Goal: Transaction & Acquisition: Purchase product/service

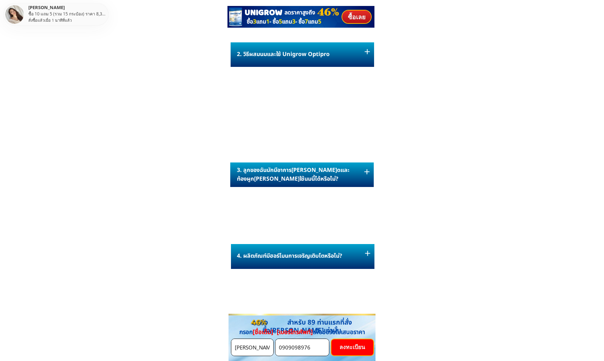
scroll to position [3893, 0]
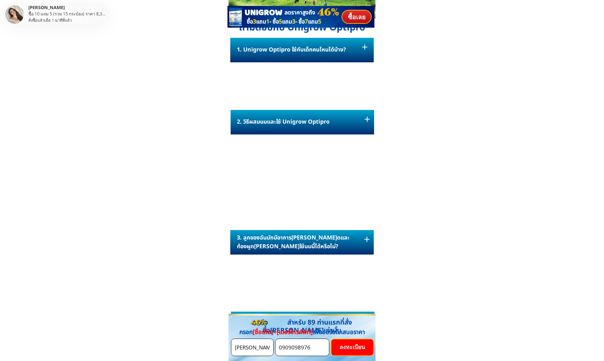
click at [328, 49] on div at bounding box center [302, 50] width 144 height 24
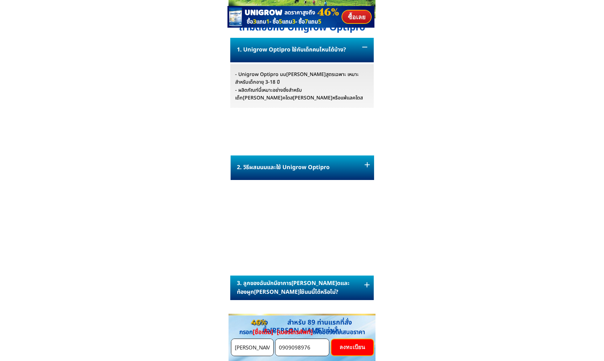
click at [328, 49] on div at bounding box center [302, 50] width 144 height 24
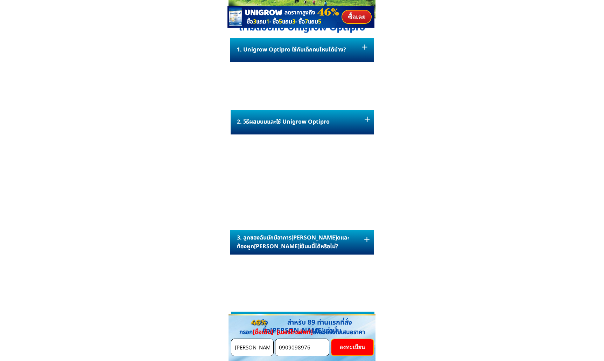
click at [328, 49] on div at bounding box center [302, 50] width 144 height 24
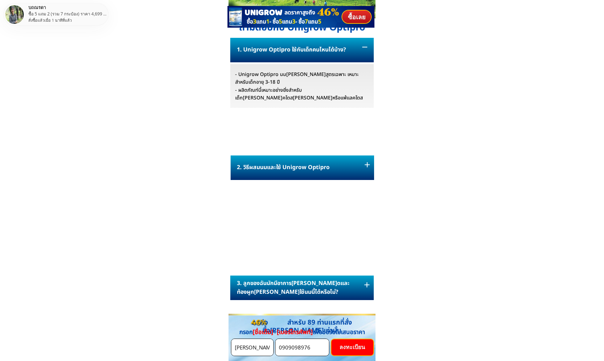
click at [328, 49] on div at bounding box center [302, 50] width 144 height 24
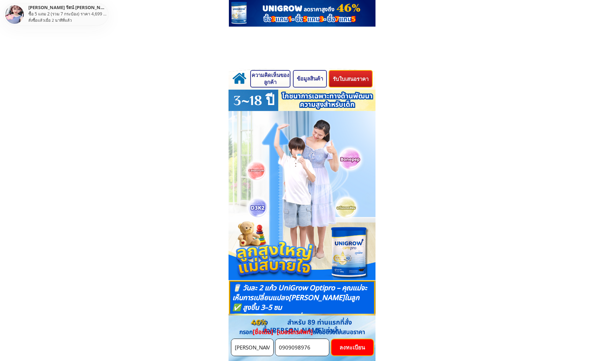
click at [314, 44] on div "ลดราคาสูงถึง UNIGROW 46% ซื้อ 3 แถม 1 - ซื้อ 5 แถม 3 - ซื้อ 7 แถม 5 ซื้อ 3 แถม …" at bounding box center [301, 34] width 147 height 68
